Goal: Navigation & Orientation: Understand site structure

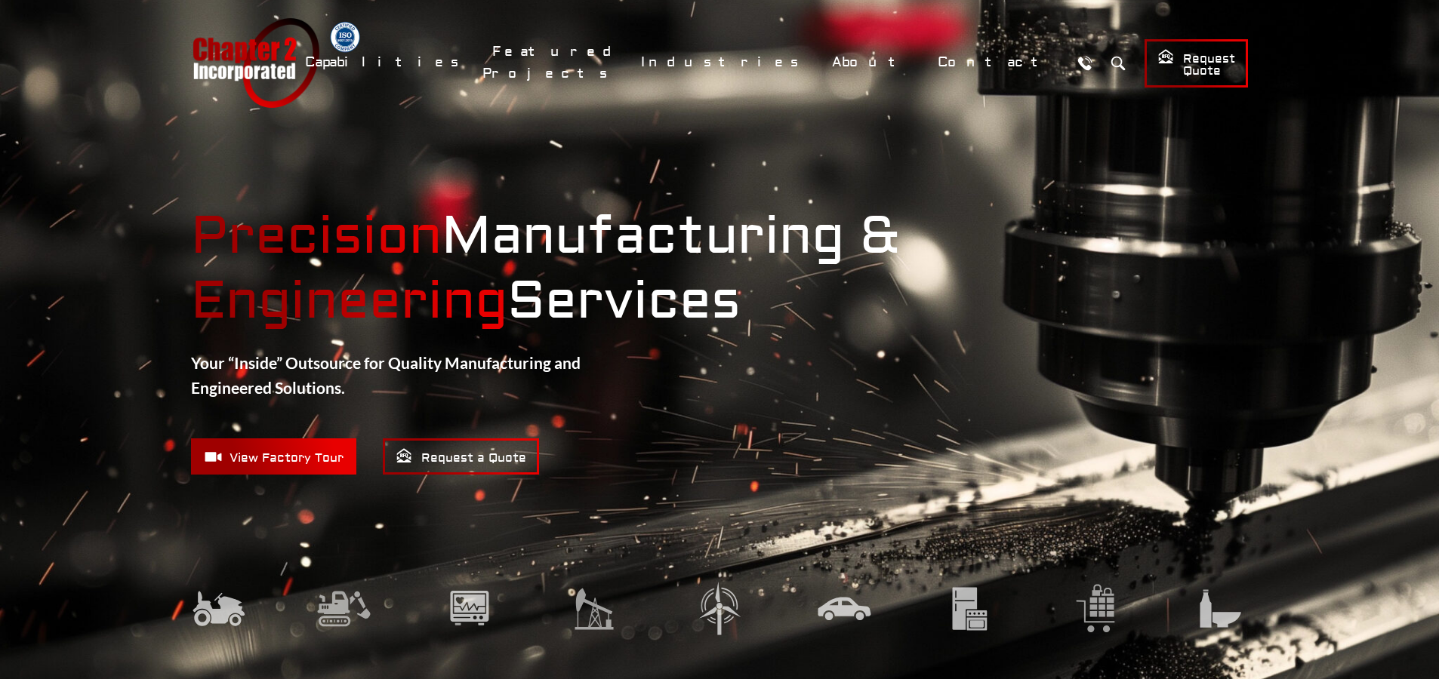
click at [331, 613] on img at bounding box center [343, 608] width 55 height 57
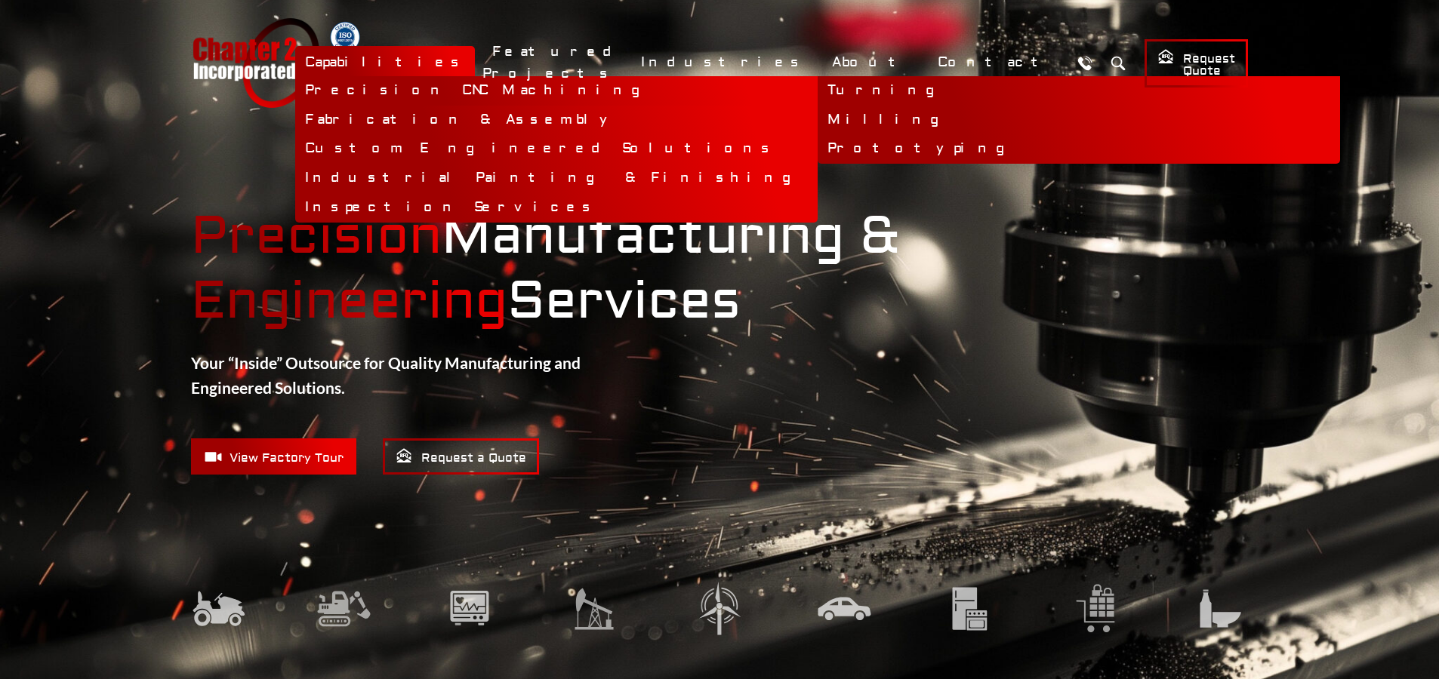
click at [583, 85] on link "Precision CNC Machining" at bounding box center [556, 90] width 522 height 29
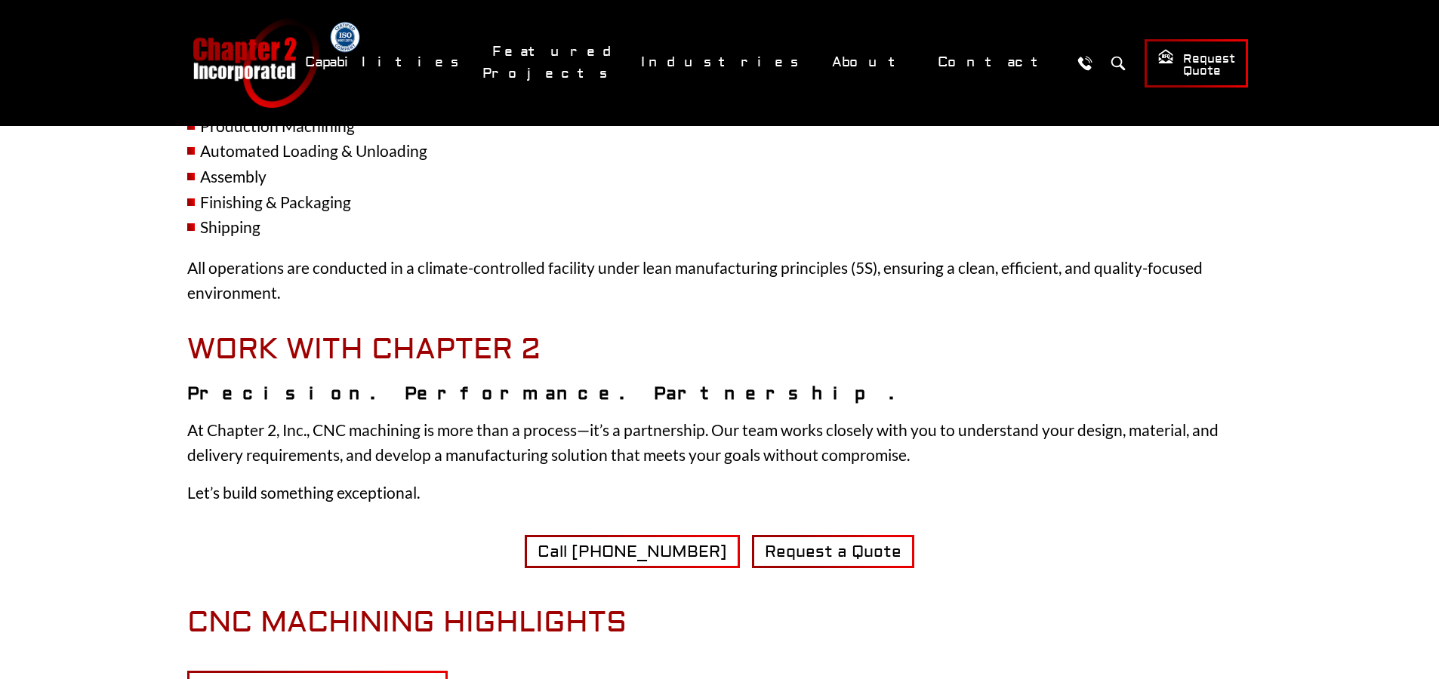
scroll to position [4159, 0]
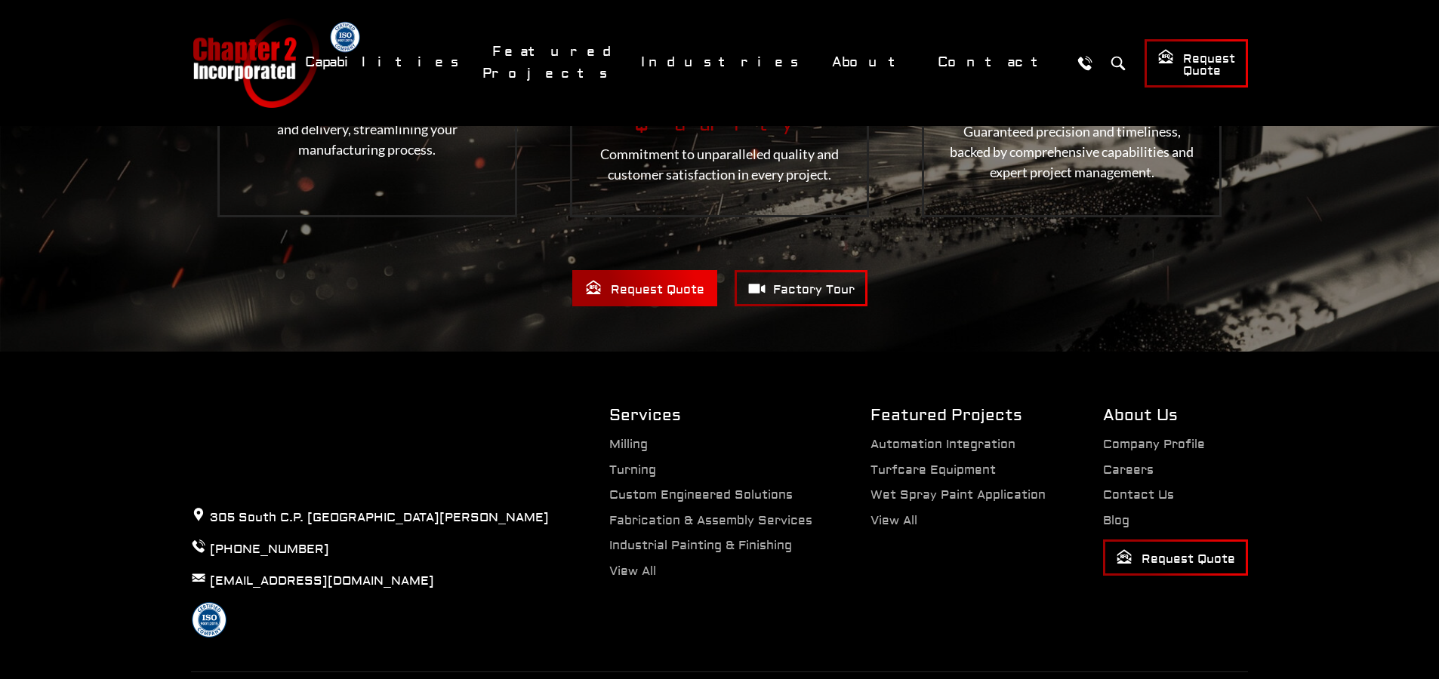
click at [814, 60] on link "Industries" at bounding box center [722, 62] width 183 height 32
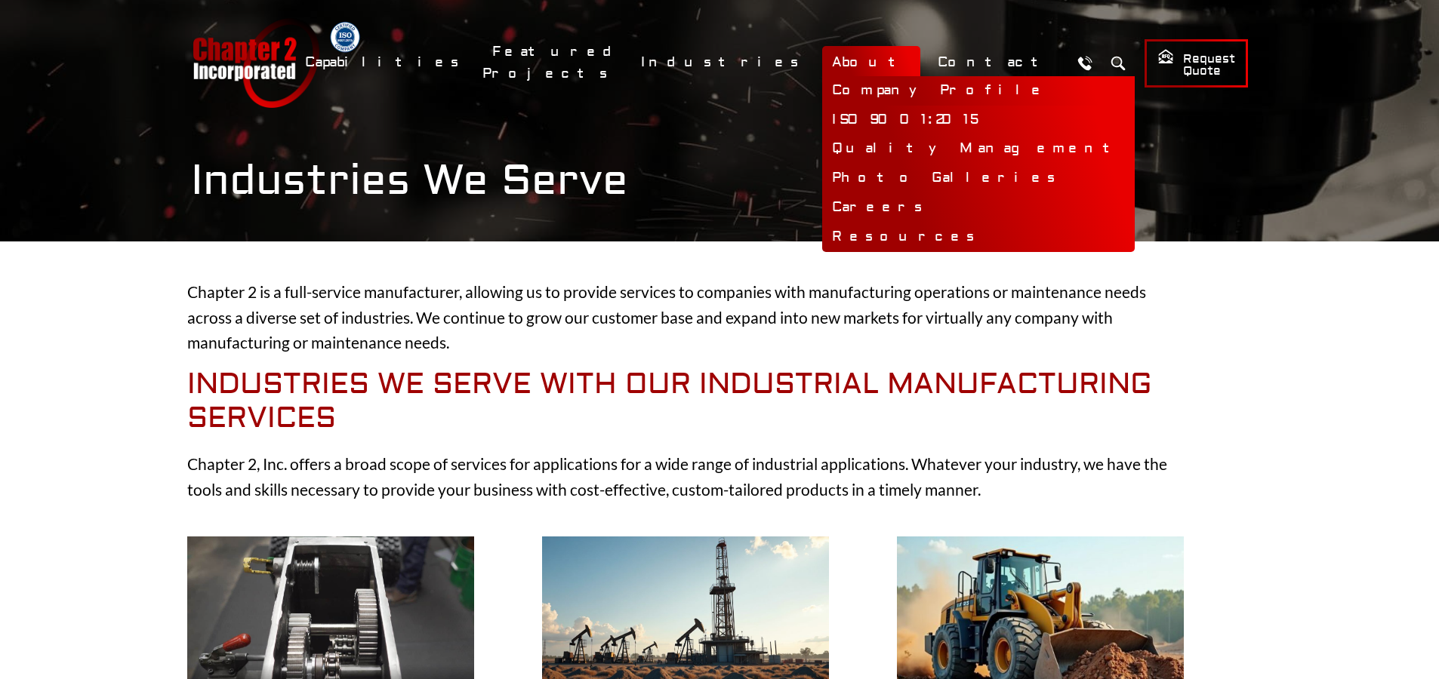
click at [913, 84] on link "Company Profile" at bounding box center [978, 90] width 312 height 29
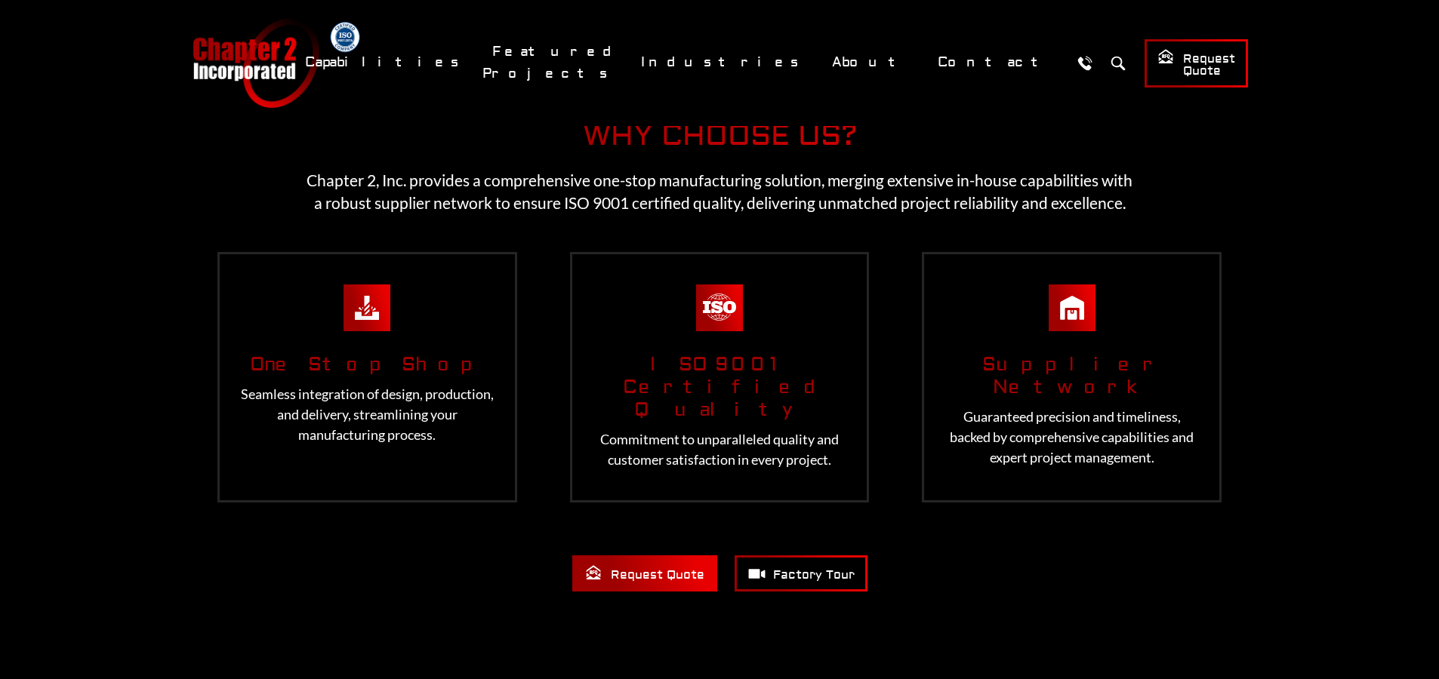
scroll to position [1807, 0]
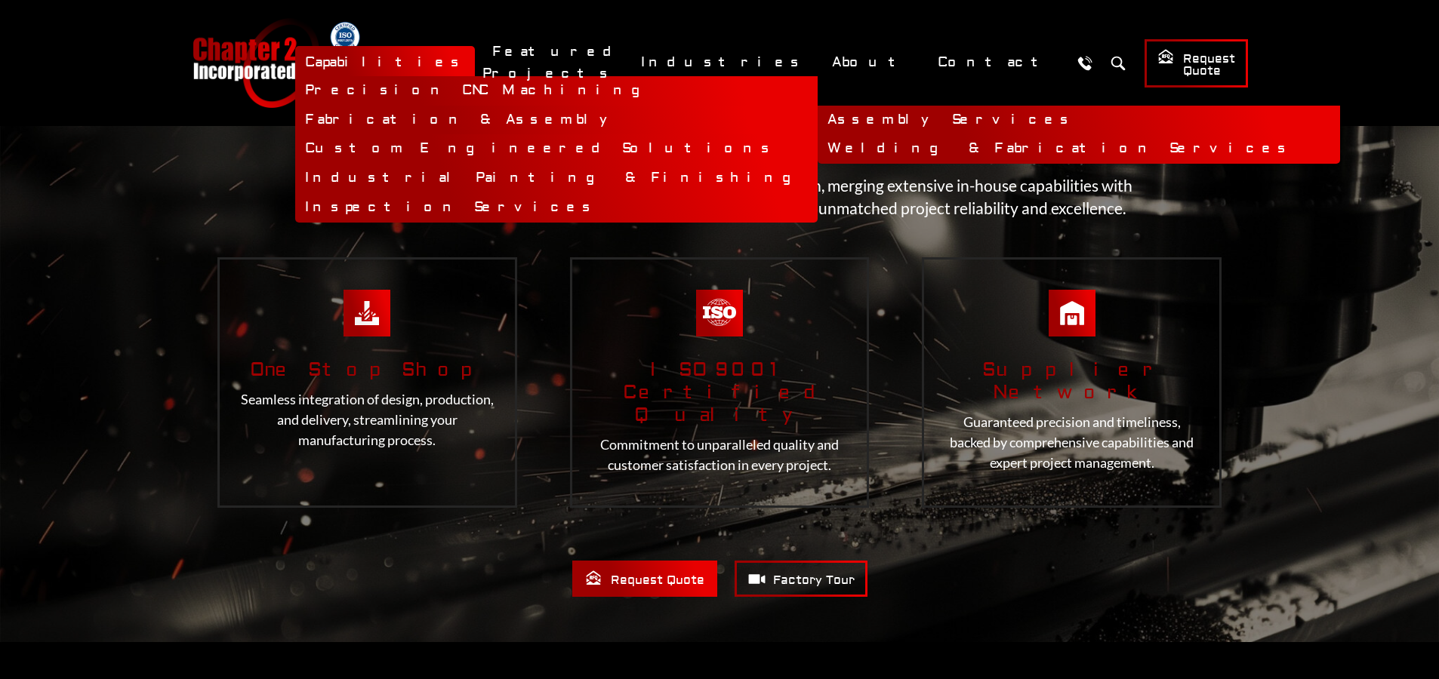
click at [586, 122] on link "Fabrication & Assembly" at bounding box center [556, 120] width 522 height 29
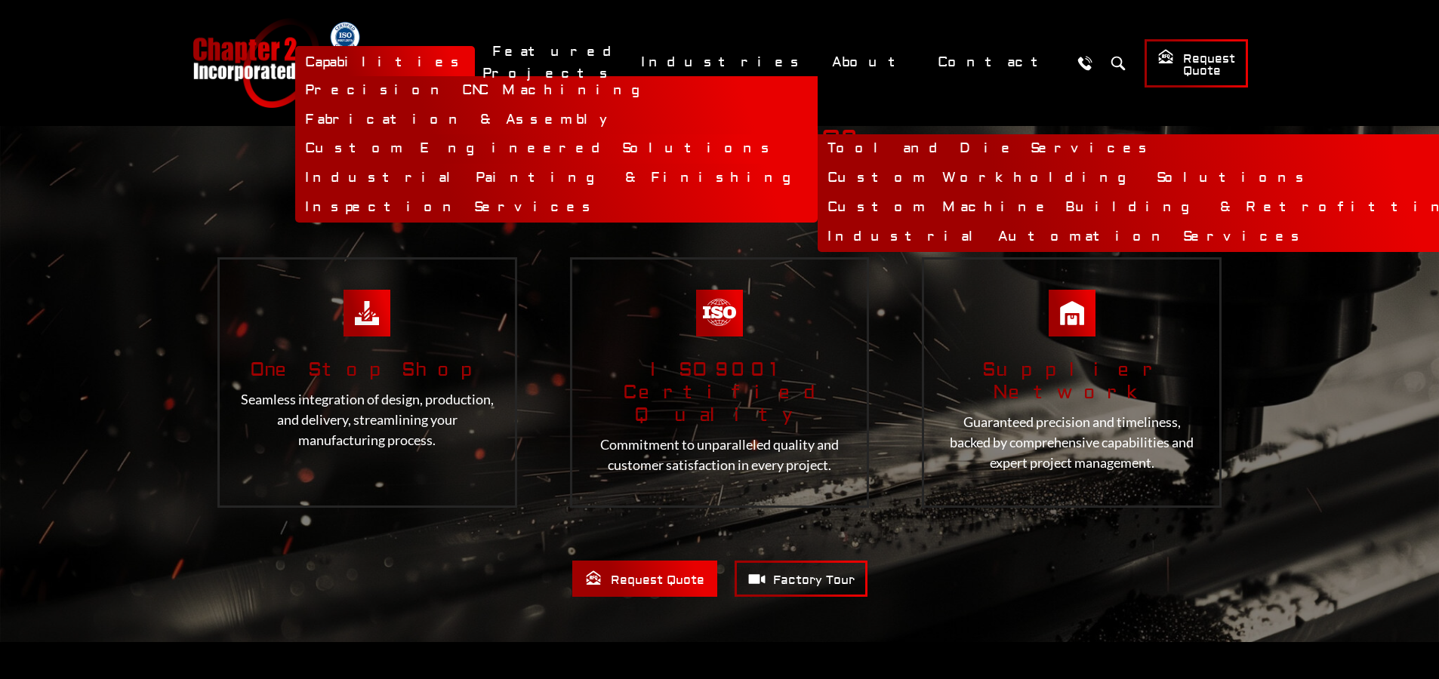
click at [698, 149] on link "Custom Engineered Solutions" at bounding box center [556, 148] width 522 height 29
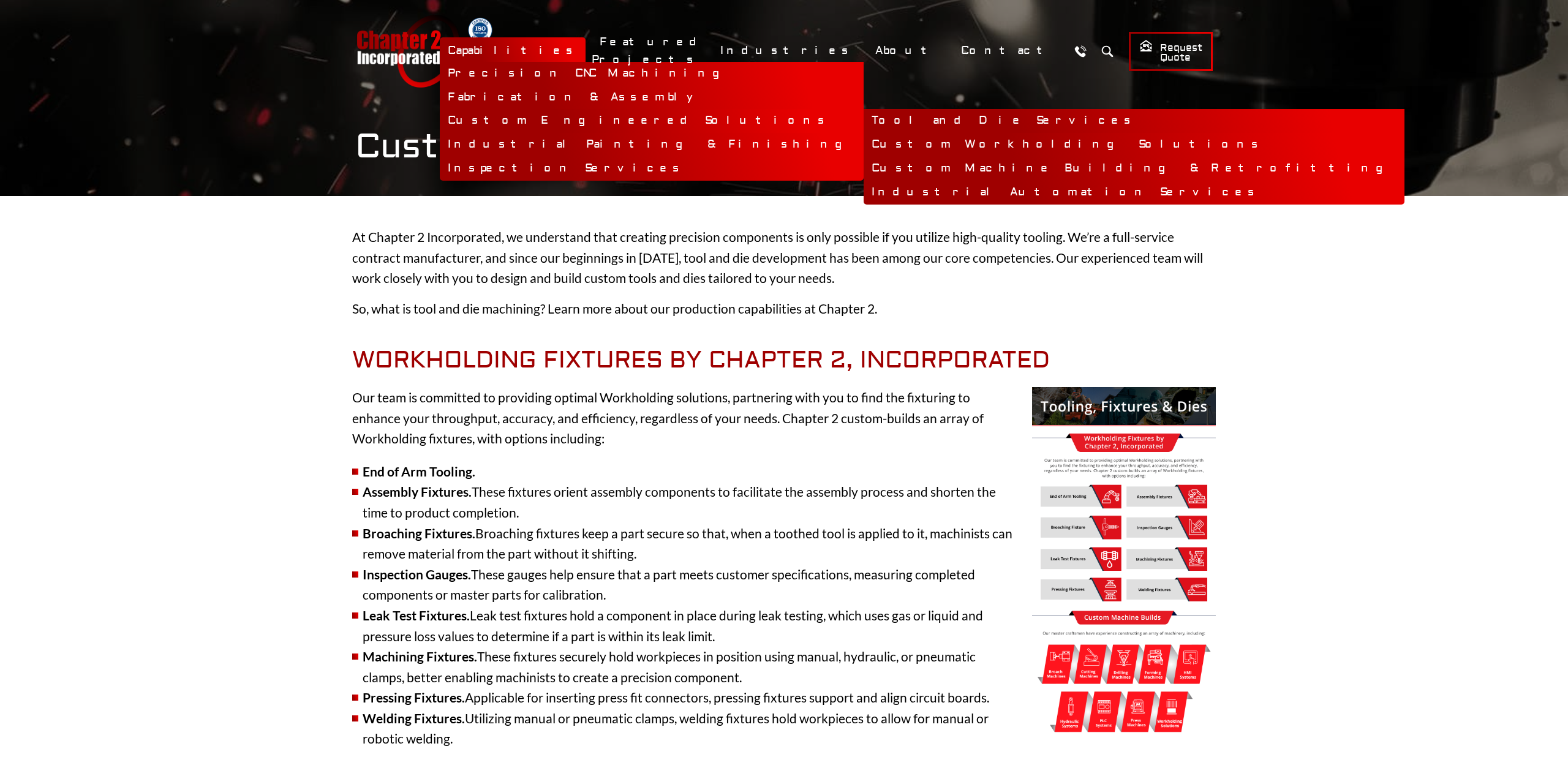
click at [864, 120] on link "Tool and Die Services" at bounding box center [1134, 120] width 541 height 24
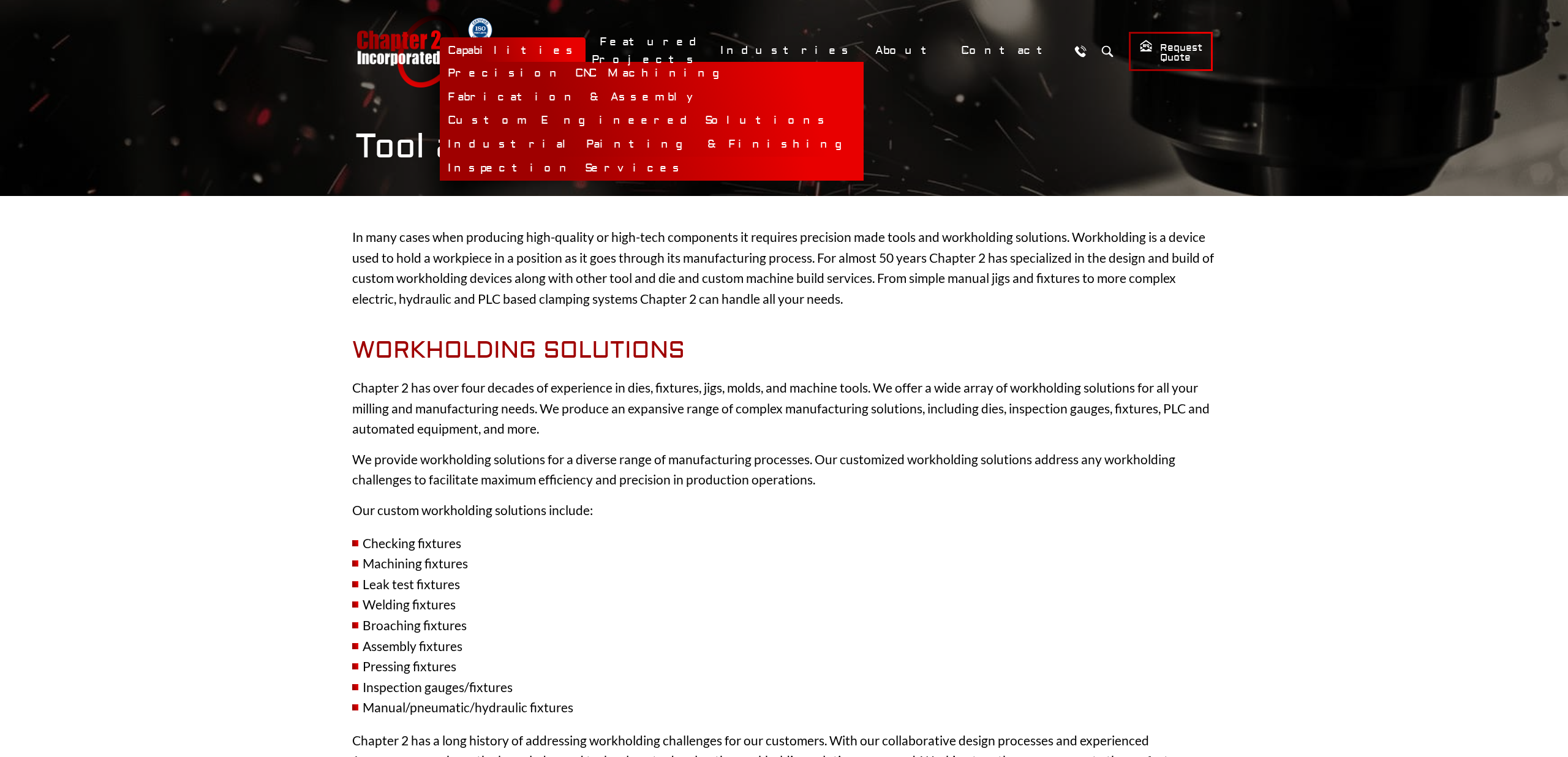
click at [683, 174] on link "Inspection Services" at bounding box center [652, 168] width 424 height 24
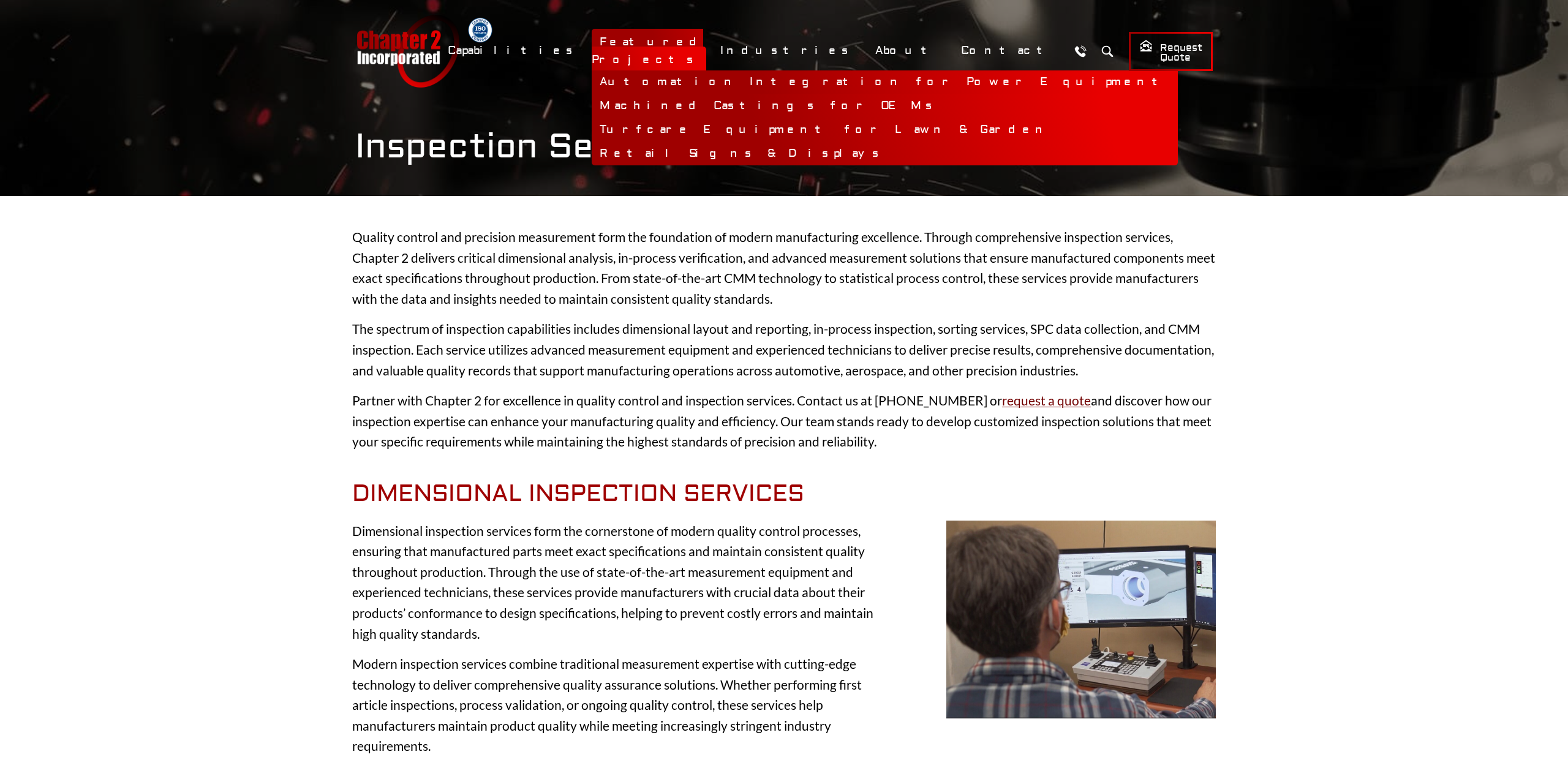
click at [769, 76] on link "Automation Integration for Power Equipment" at bounding box center [885, 82] width 586 height 24
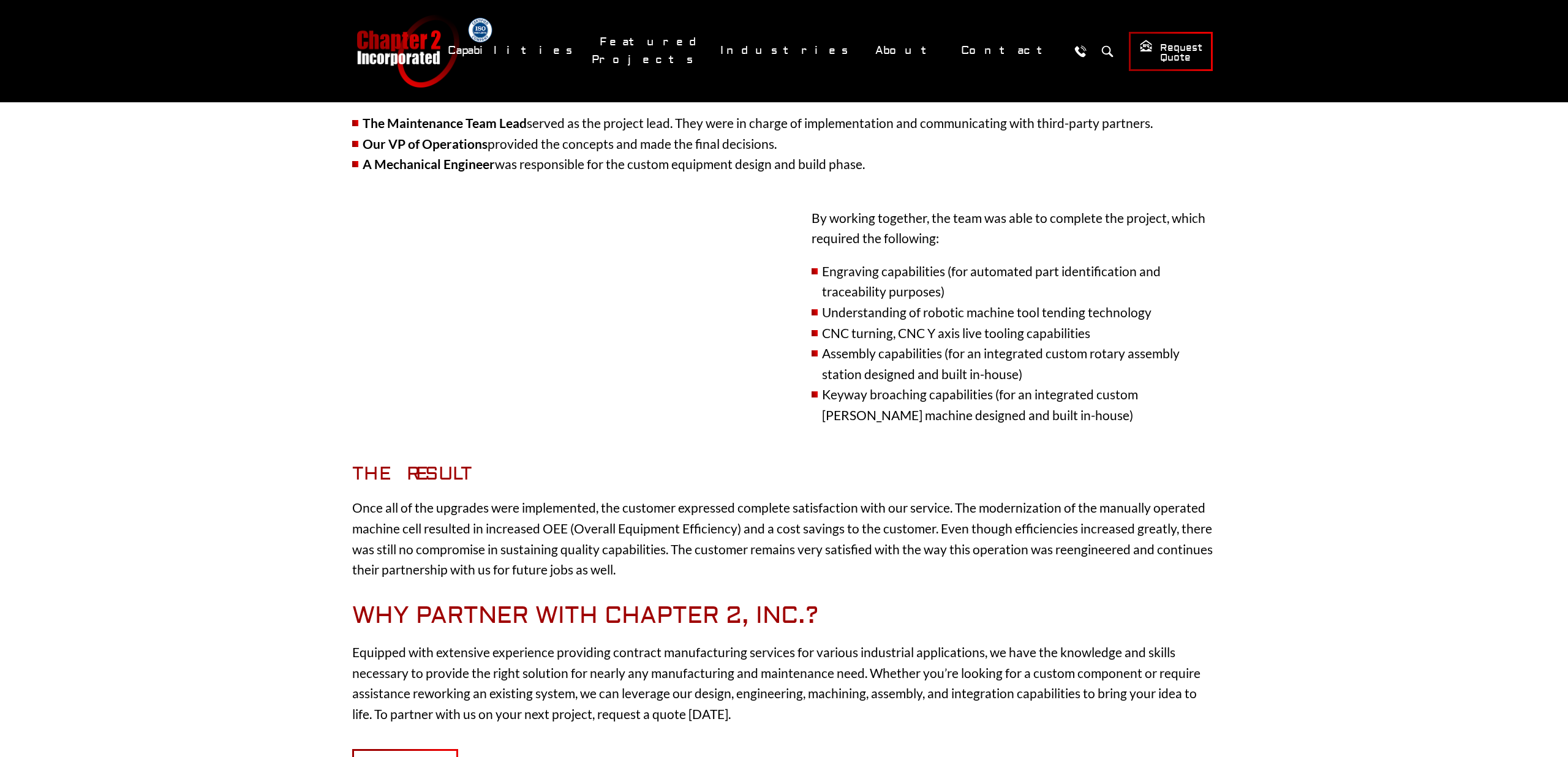
scroll to position [759, 0]
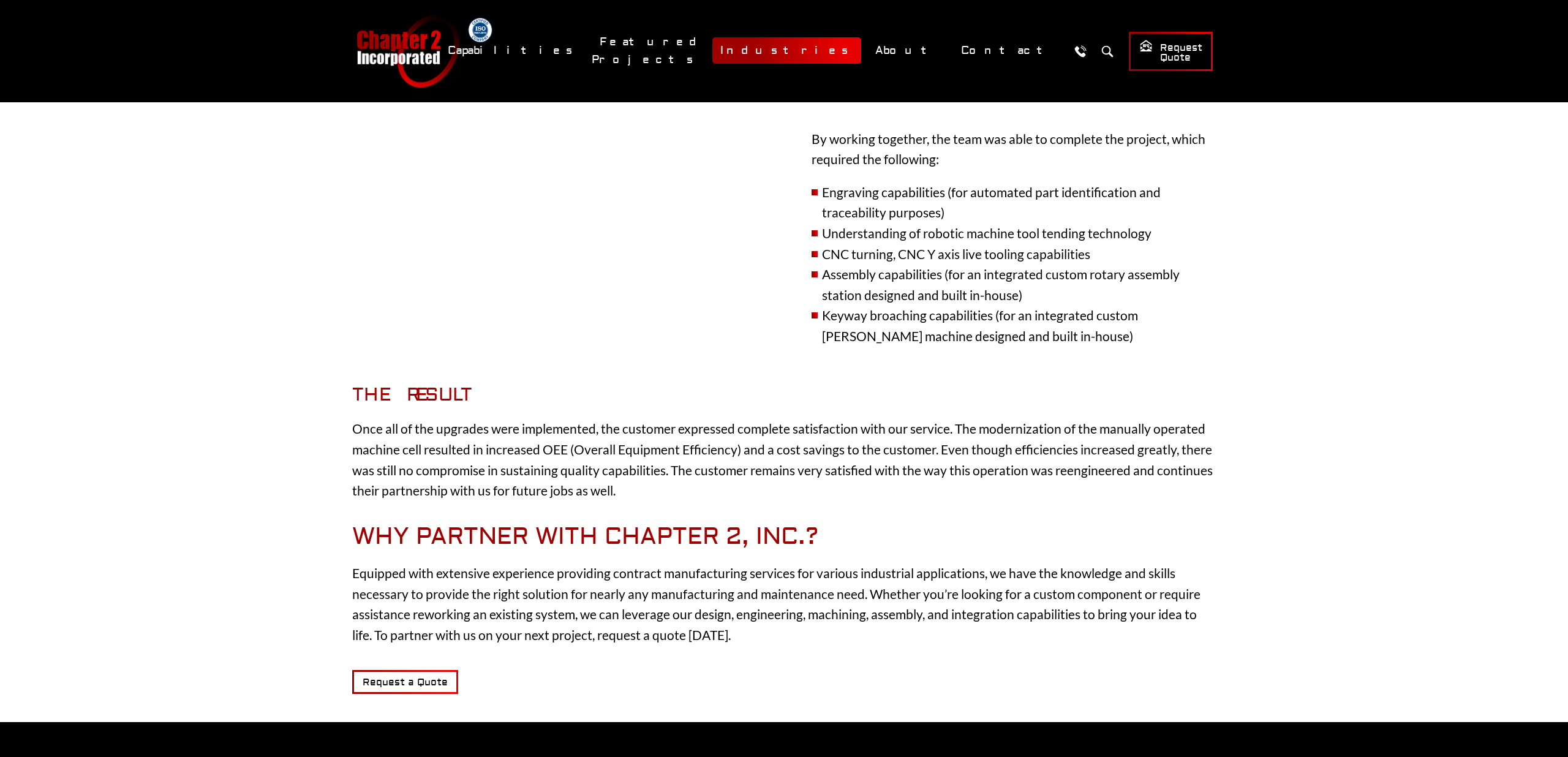
click at [861, 55] on link "Industries" at bounding box center [786, 50] width 149 height 26
